Goal: Task Accomplishment & Management: Complete application form

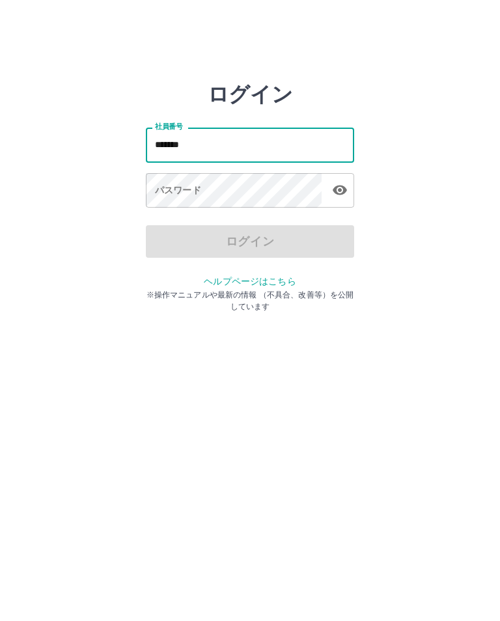
type input "*******"
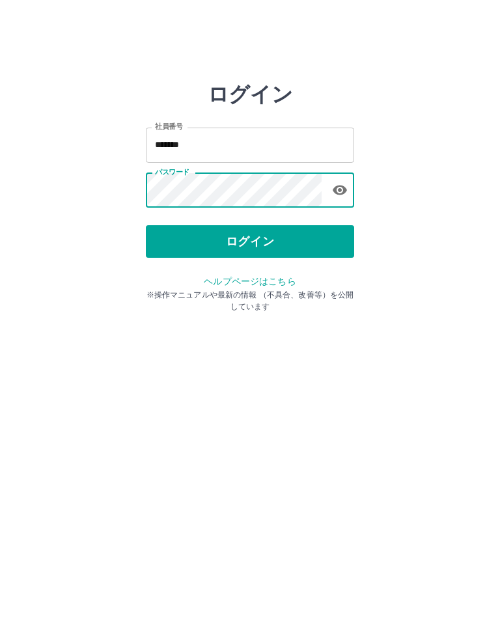
click at [254, 225] on button "ログイン" at bounding box center [250, 241] width 208 height 33
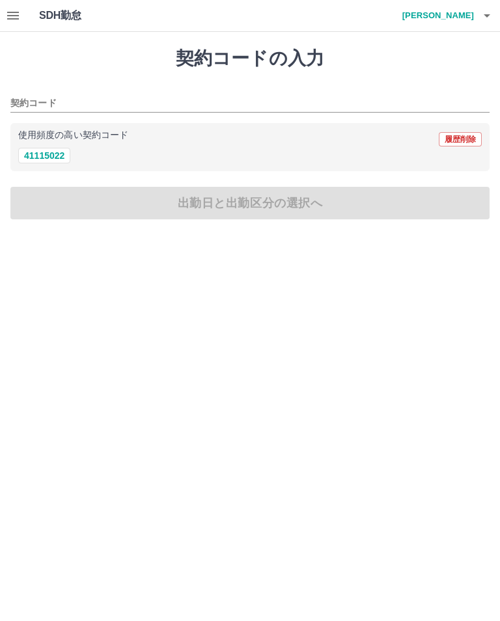
click at [51, 153] on button "41115022" at bounding box center [44, 156] width 52 height 16
type input "********"
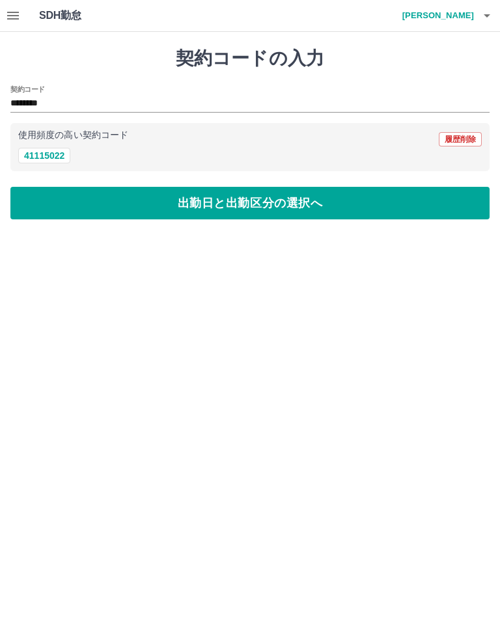
click at [228, 196] on button "出勤日と出勤区分の選択へ" at bounding box center [249, 203] width 479 height 33
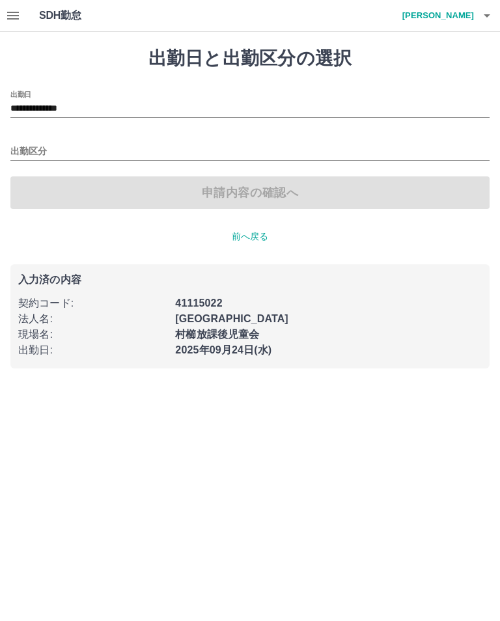
click at [12, 141] on div "出勤区分" at bounding box center [249, 146] width 479 height 27
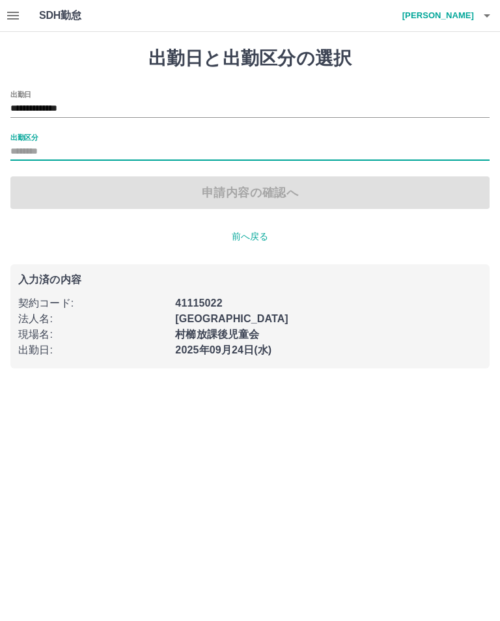
click at [16, 135] on label "出勤区分" at bounding box center [23, 137] width 27 height 10
click at [16, 144] on input "出勤区分" at bounding box center [249, 152] width 479 height 16
click at [18, 139] on label "出勤区分" at bounding box center [23, 137] width 27 height 10
click at [18, 144] on input "出勤区分" at bounding box center [249, 152] width 479 height 16
click at [28, 137] on label "出勤区分" at bounding box center [23, 137] width 27 height 10
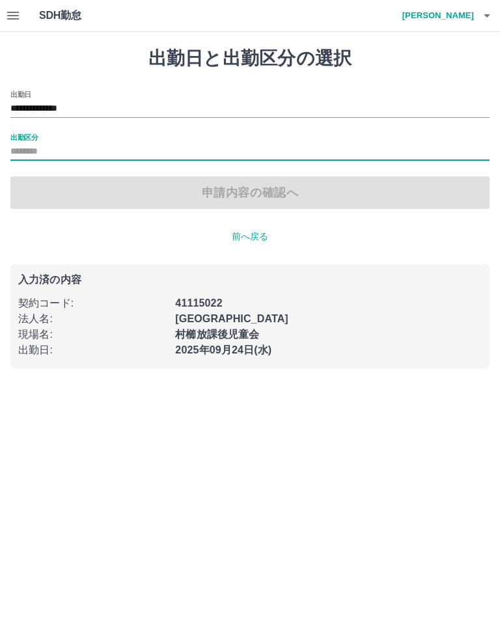
click at [28, 144] on input "出勤区分" at bounding box center [249, 152] width 479 height 16
click at [21, 141] on label "出勤区分" at bounding box center [23, 137] width 27 height 10
click at [21, 144] on input "出勤区分" at bounding box center [249, 152] width 479 height 16
click at [27, 135] on label "出勤区分" at bounding box center [23, 137] width 27 height 10
click at [27, 144] on input "出勤区分" at bounding box center [249, 152] width 479 height 16
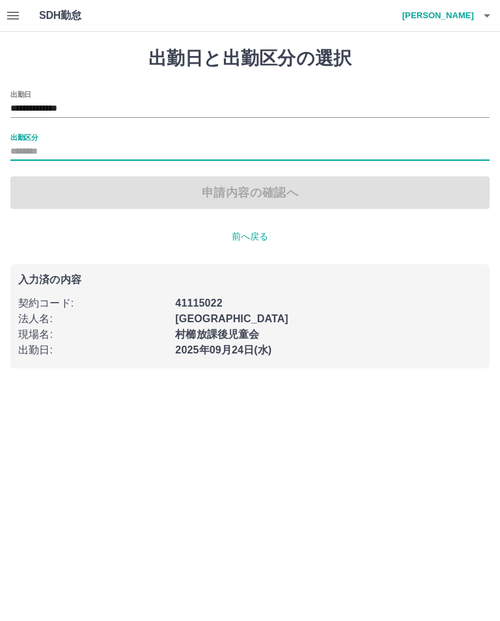
click at [75, 144] on input "出勤区分" at bounding box center [249, 152] width 479 height 16
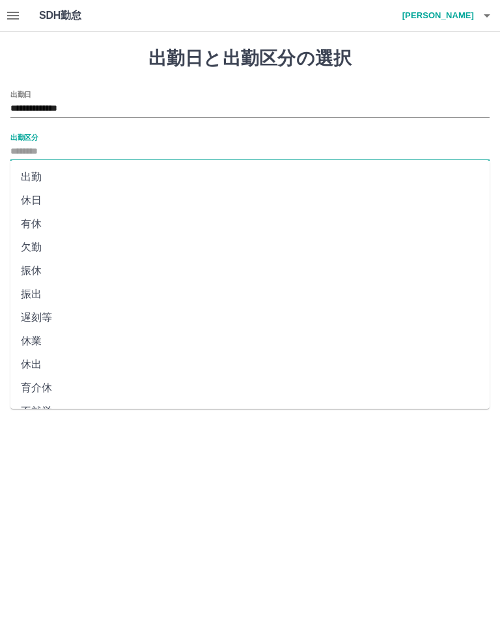
click at [36, 182] on li "出勤" at bounding box center [249, 176] width 479 height 23
type input "**"
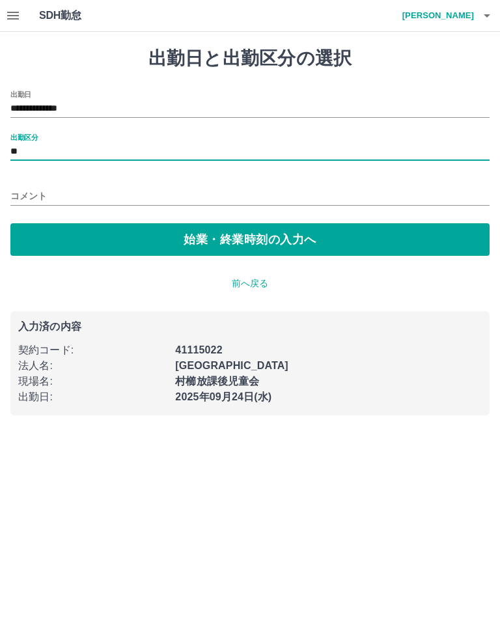
click at [267, 237] on button "始業・終業時刻の入力へ" at bounding box center [249, 239] width 479 height 33
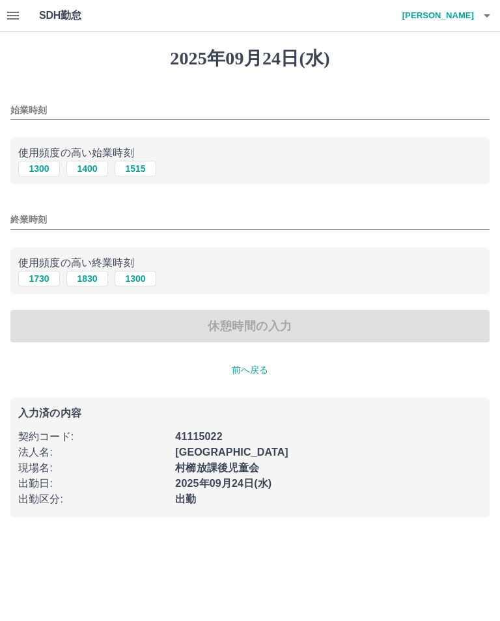
click at [94, 168] on button "1400" at bounding box center [87, 169] width 42 height 16
type input "****"
click at [94, 276] on button "1830" at bounding box center [87, 279] width 42 height 16
type input "****"
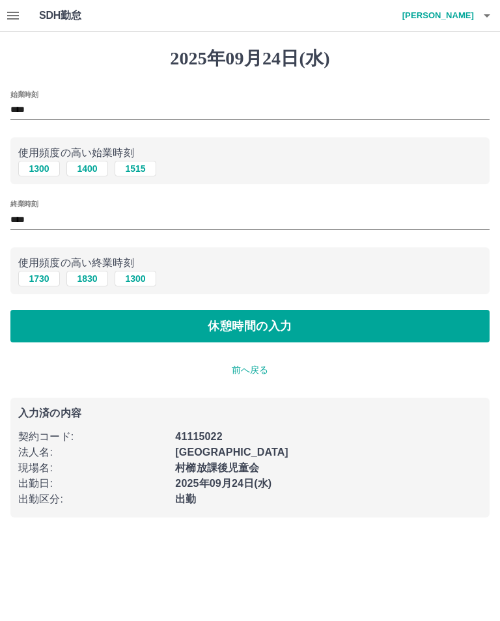
click at [257, 318] on button "休憩時間の入力" at bounding box center [249, 326] width 479 height 33
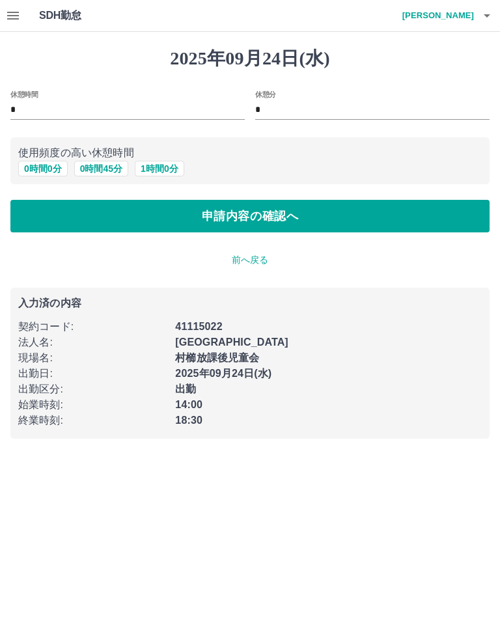
click at [292, 232] on button "申請内容の確認へ" at bounding box center [249, 216] width 479 height 33
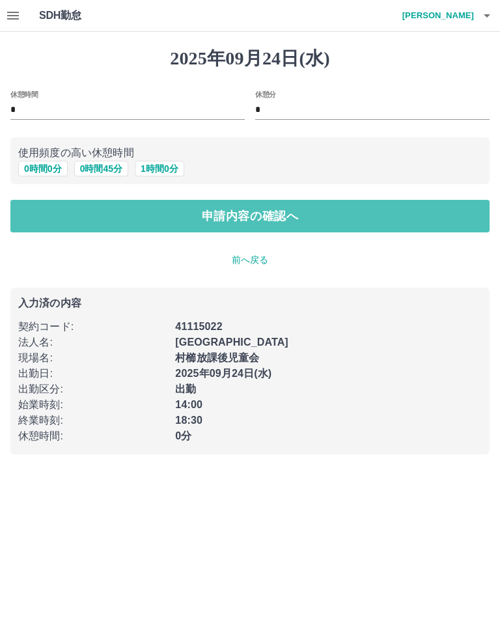
click at [255, 217] on button "申請内容の確認へ" at bounding box center [249, 216] width 479 height 33
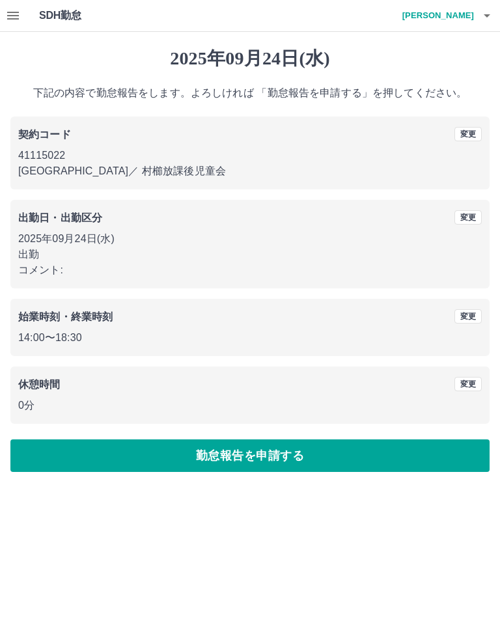
click at [249, 455] on button "勤怠報告を申請する" at bounding box center [249, 455] width 479 height 33
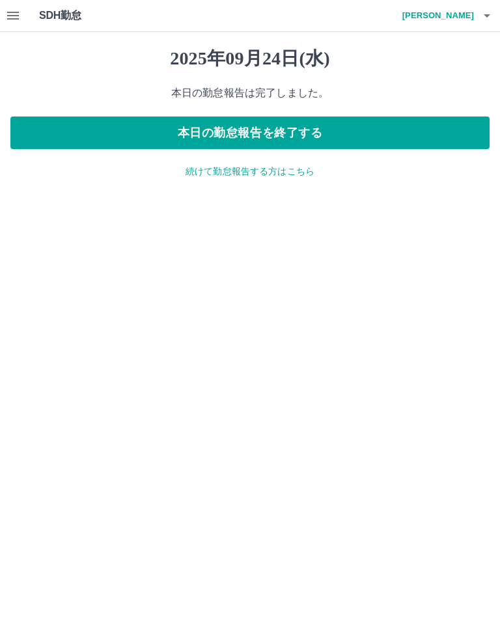
click at [262, 137] on button "本日の勤怠報告を終了する" at bounding box center [249, 132] width 479 height 33
